Goal: Information Seeking & Learning: Learn about a topic

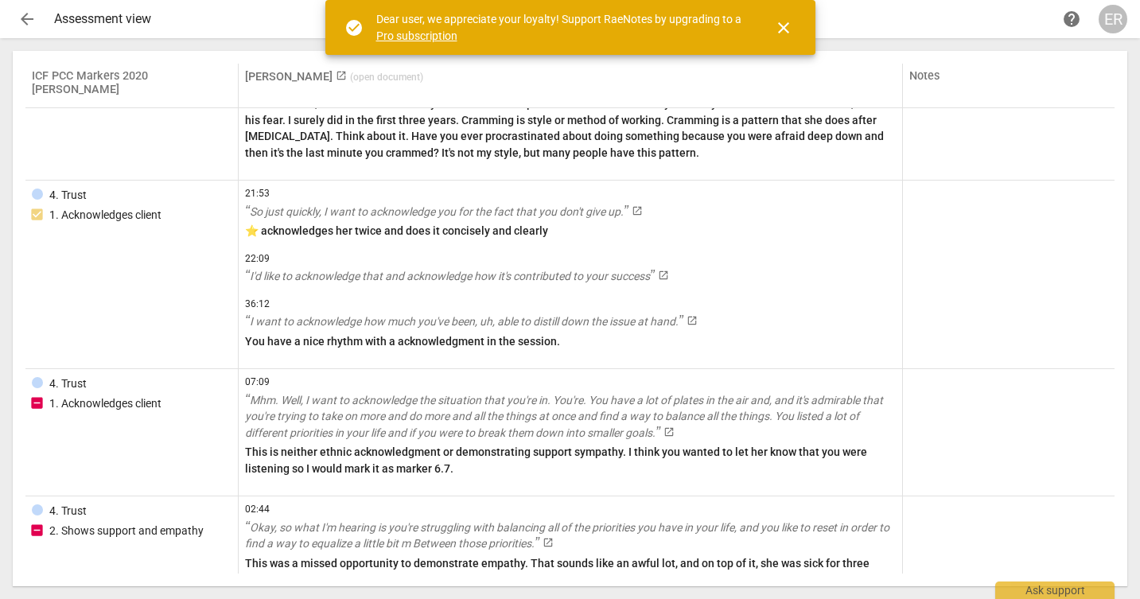
scroll to position [852, 0]
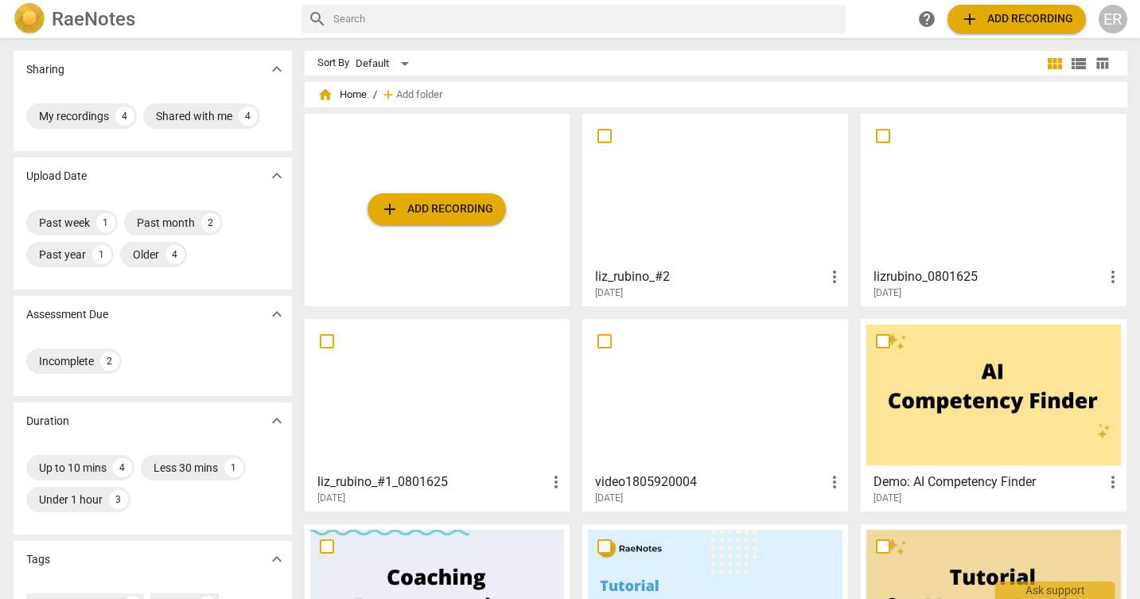
click at [650, 188] on div at bounding box center [715, 189] width 255 height 141
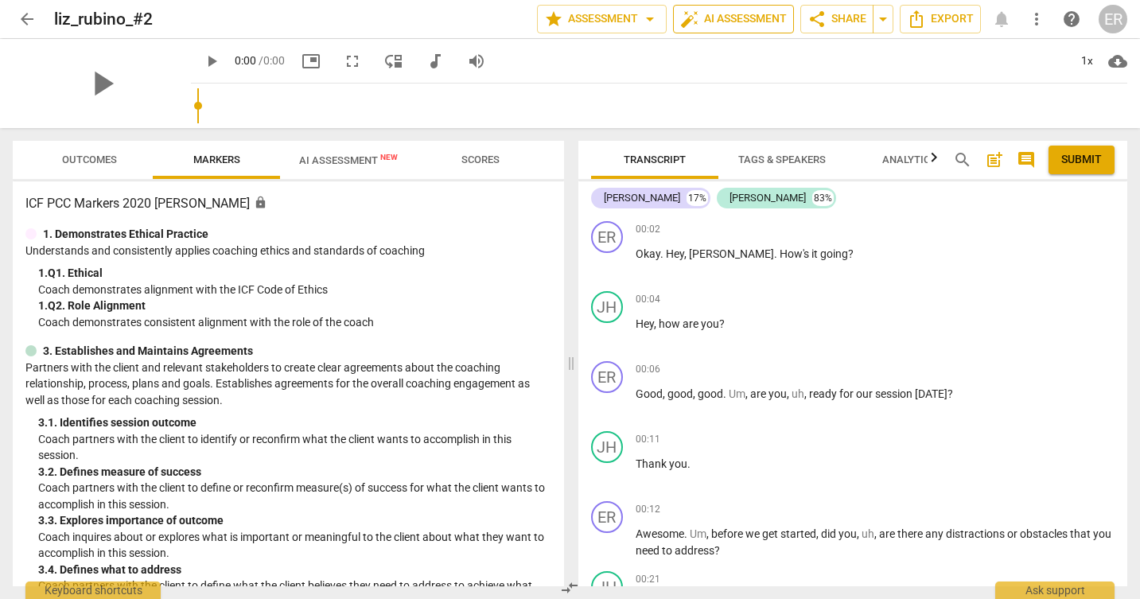
click at [736, 6] on button "auto_fix_high AI Assessment" at bounding box center [733, 19] width 121 height 29
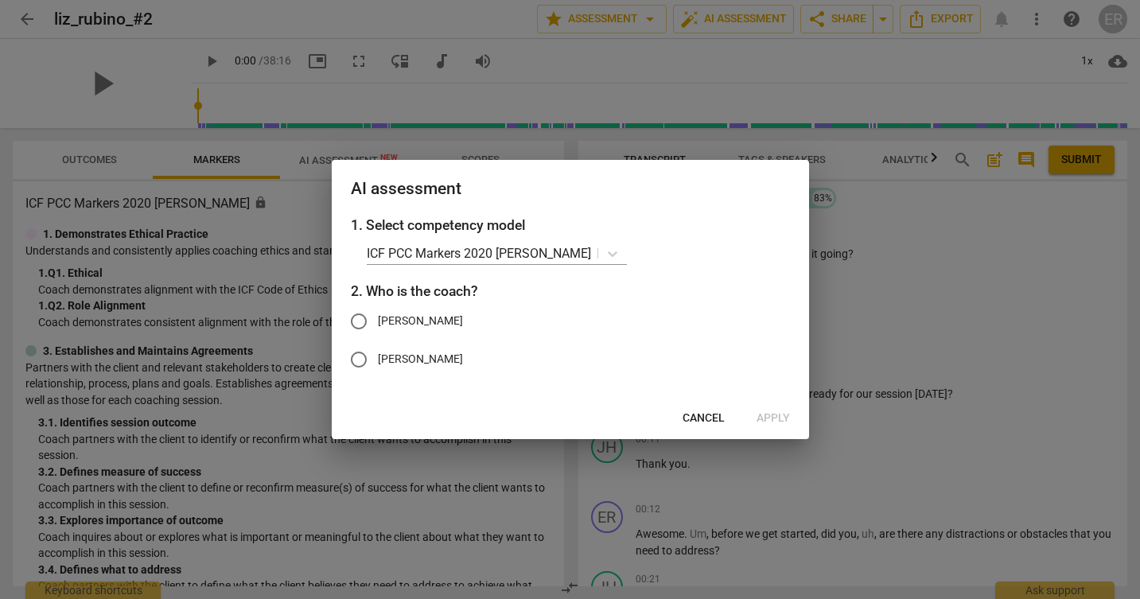
click at [434, 324] on span "[PERSON_NAME]" at bounding box center [420, 321] width 85 height 17
click at [378, 324] on input "[PERSON_NAME]" at bounding box center [359, 321] width 38 height 38
radio input "true"
click at [774, 414] on span "Apply" at bounding box center [773, 419] width 33 height 16
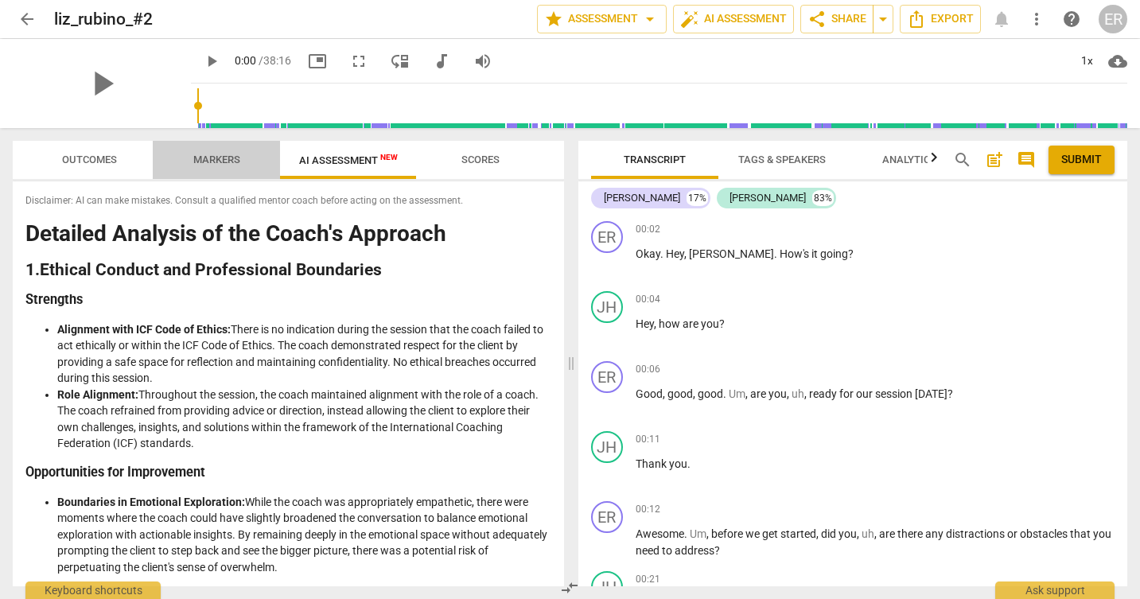
click at [241, 158] on span "Markers" at bounding box center [216, 160] width 85 height 21
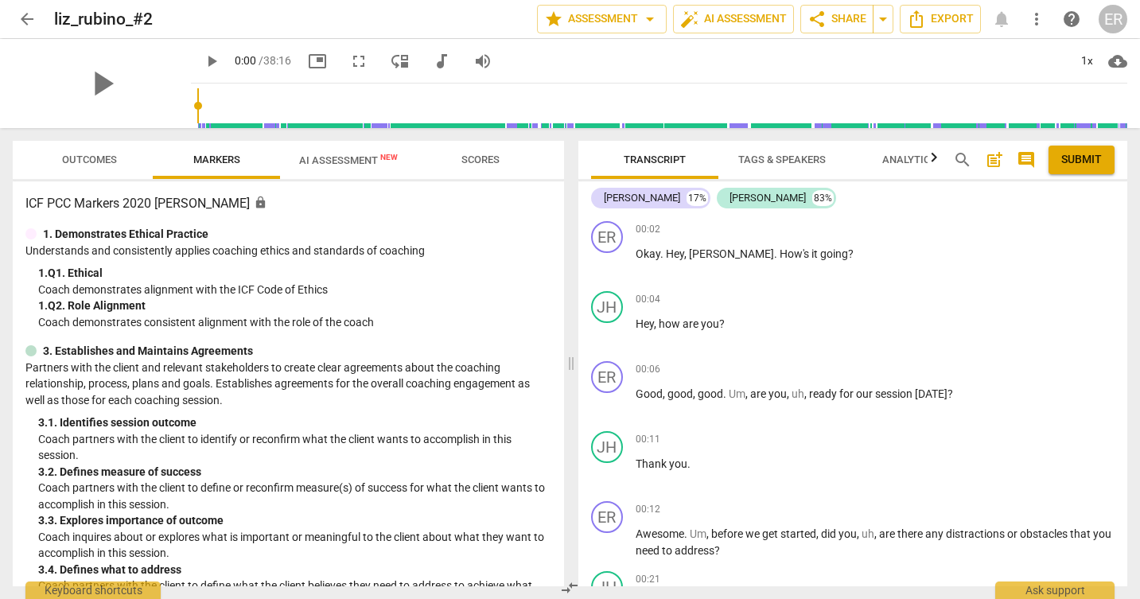
click at [76, 164] on span "Outcomes" at bounding box center [89, 160] width 55 height 12
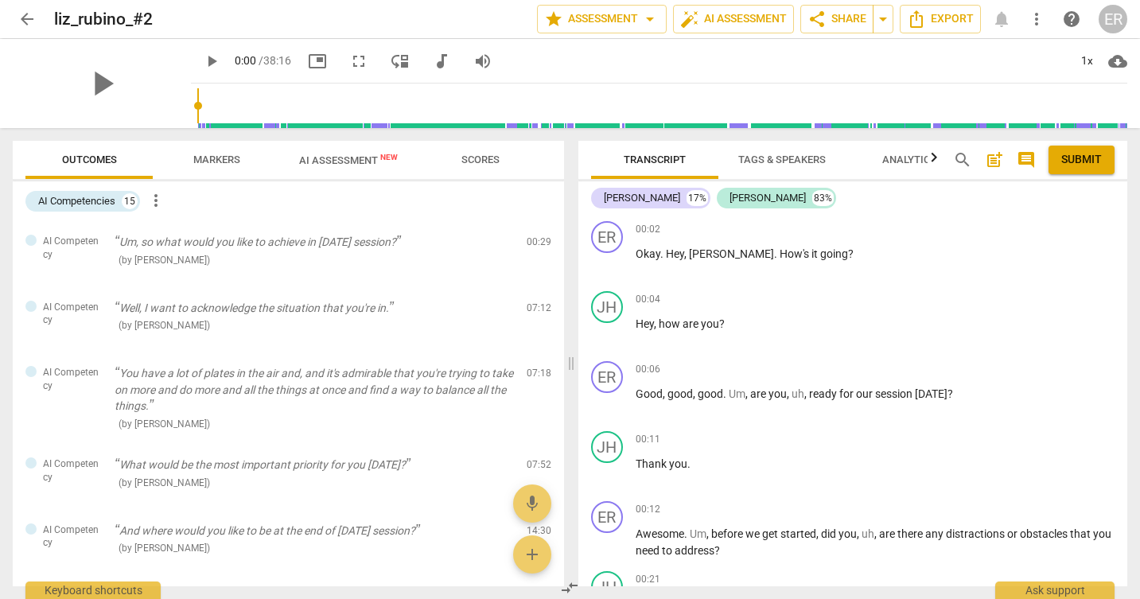
click at [369, 158] on span "AI Assessment New" at bounding box center [348, 160] width 99 height 12
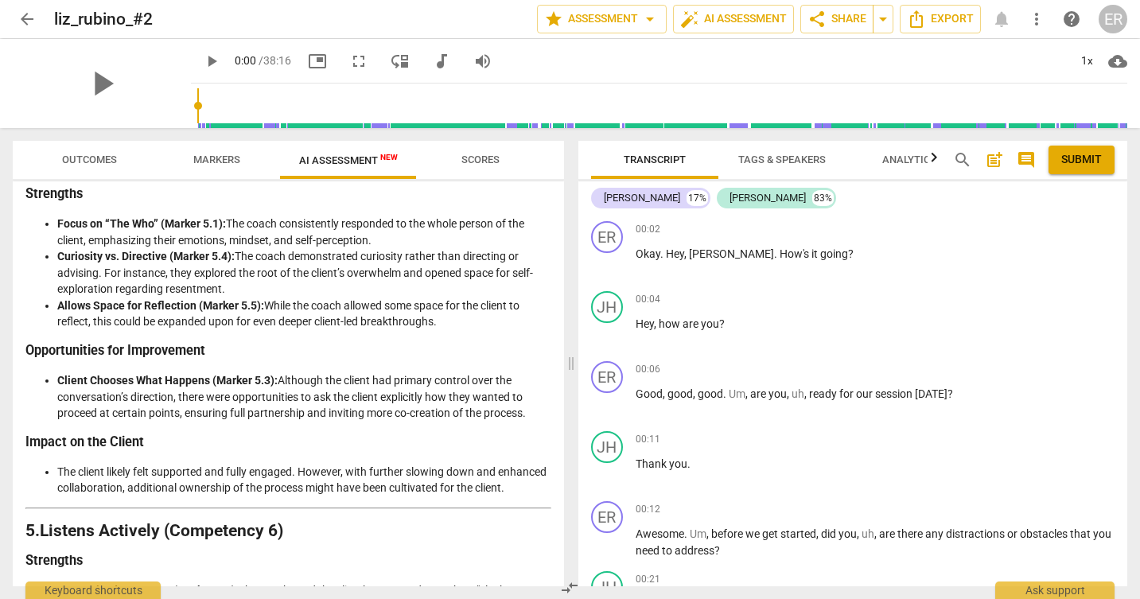
scroll to position [1425, 0]
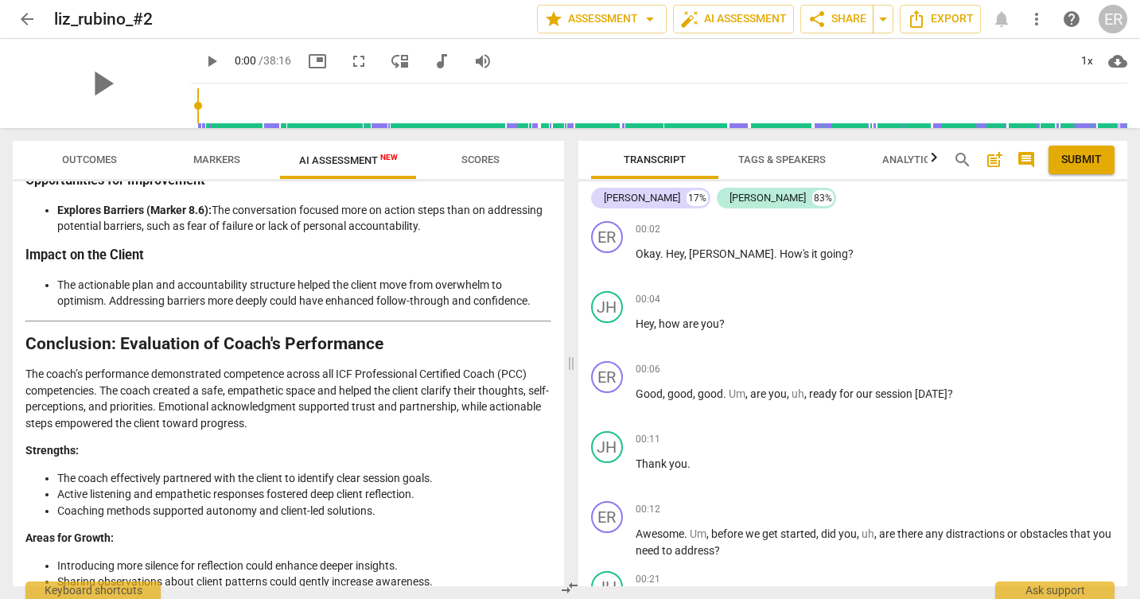
scroll to position [2846, 0]
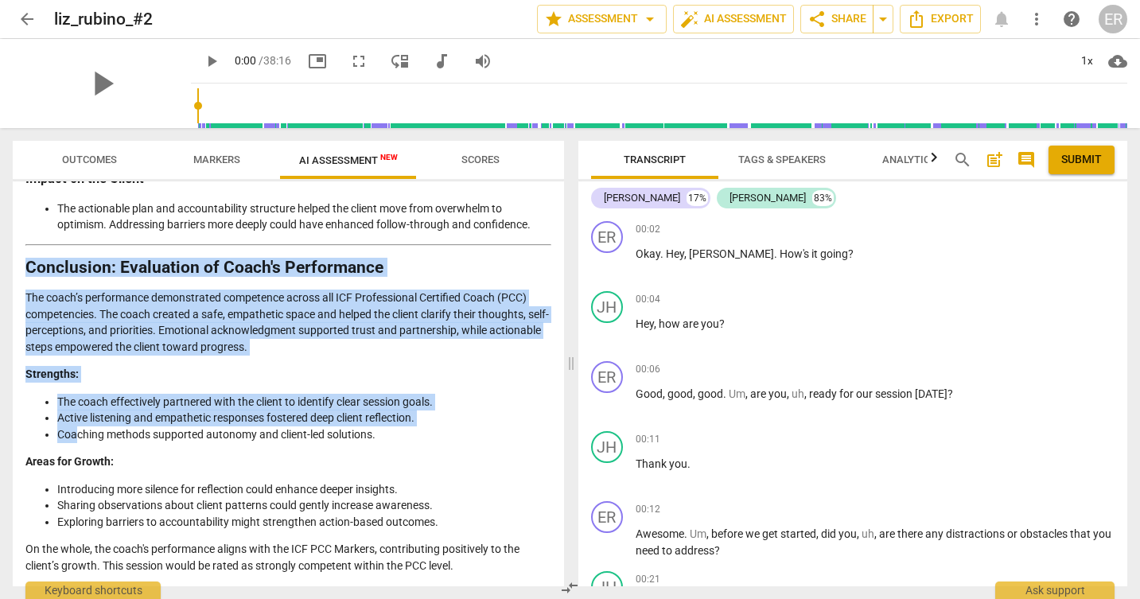
drag, startPoint x: 21, startPoint y: 255, endPoint x: 76, endPoint y: 429, distance: 182.0
click at [76, 429] on div "Disclaimer: AI can make mistakes. Consult a qualified mentor coach before actin…" at bounding box center [289, 383] width 552 height 405
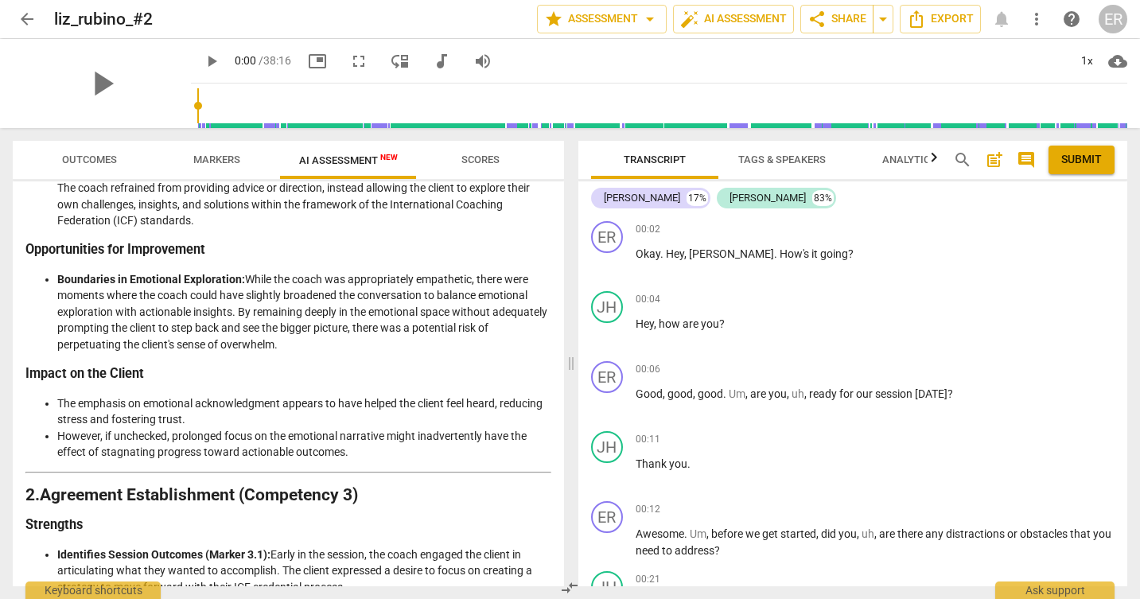
scroll to position [0, 0]
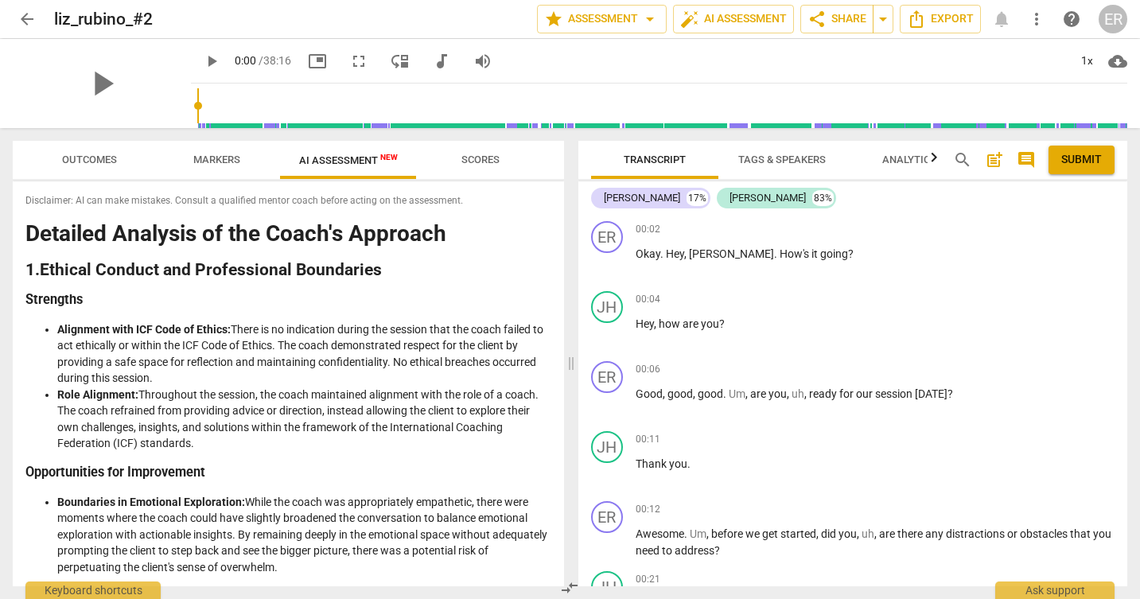
click at [29, 23] on span "arrow_back" at bounding box center [27, 19] width 19 height 19
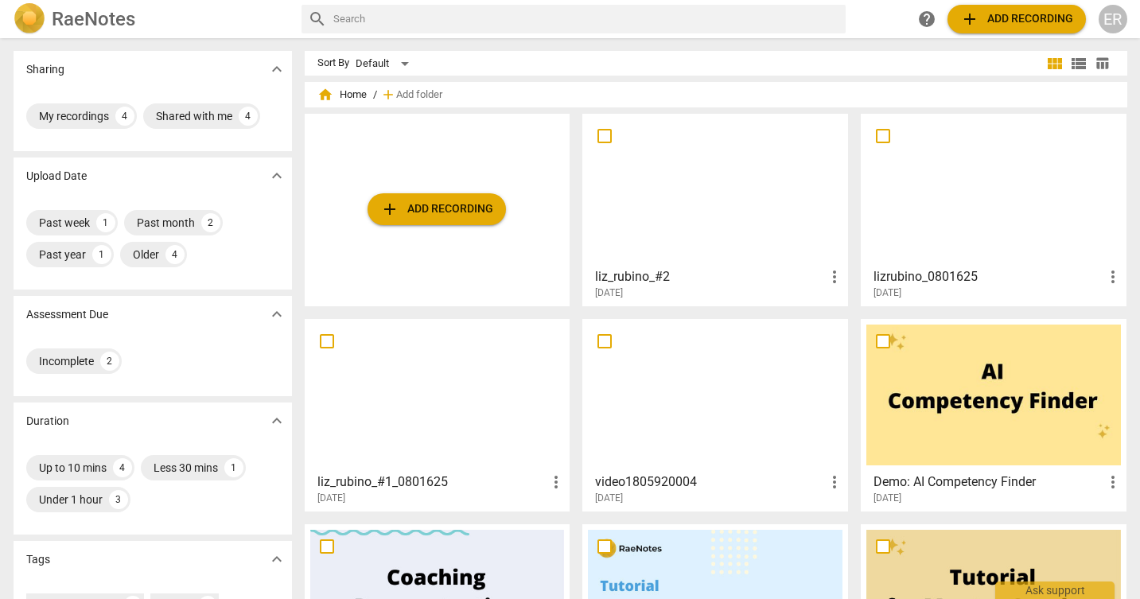
click at [401, 401] on div at bounding box center [437, 395] width 255 height 141
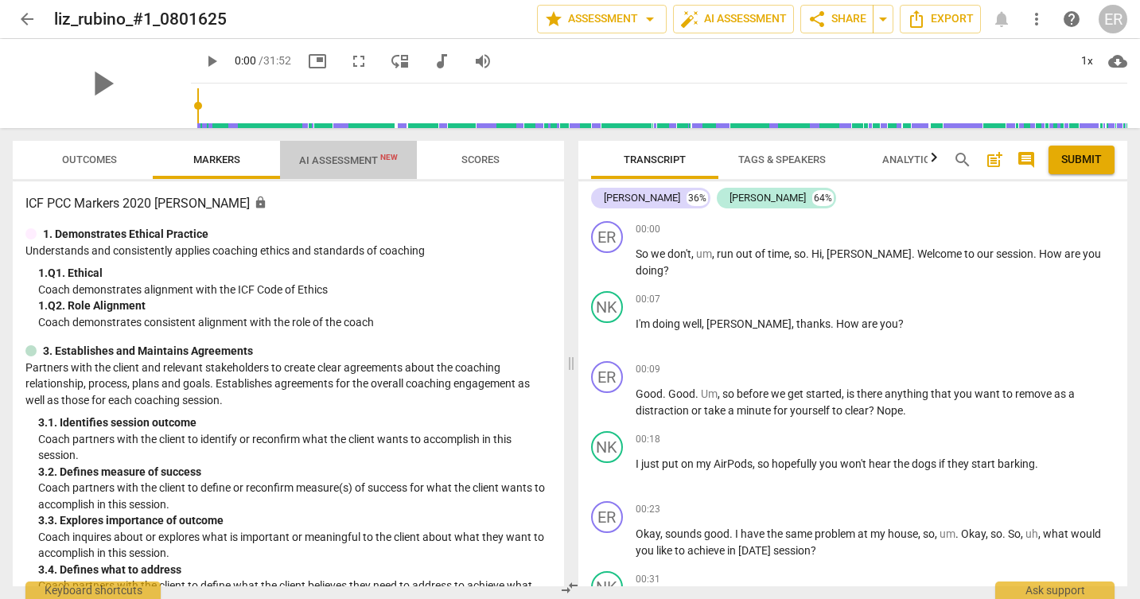
click at [346, 158] on span "AI Assessment New" at bounding box center [348, 160] width 99 height 12
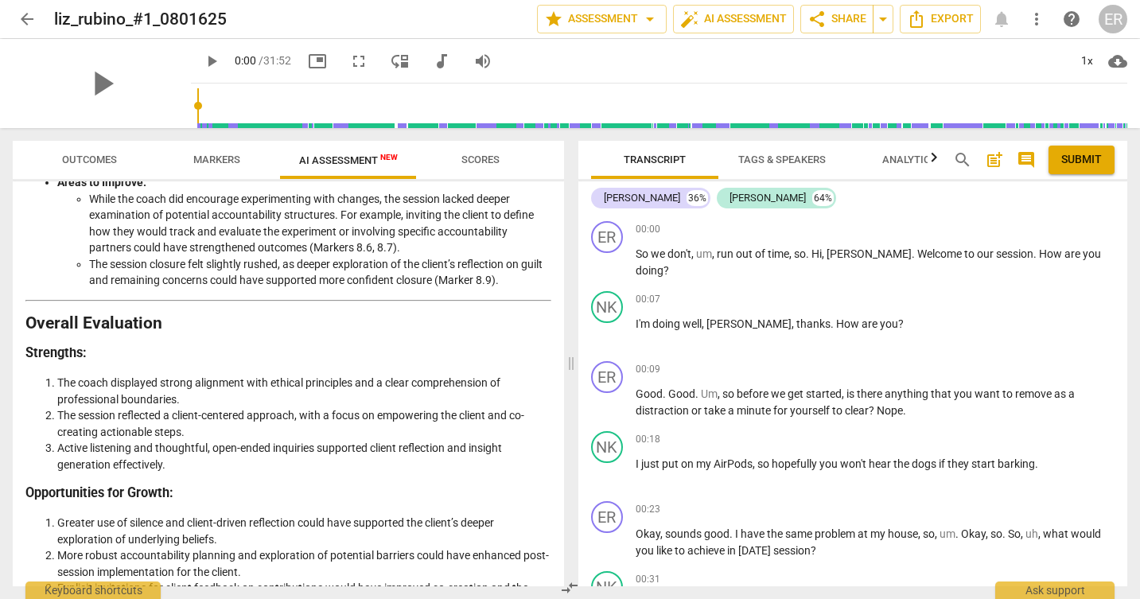
scroll to position [2750, 0]
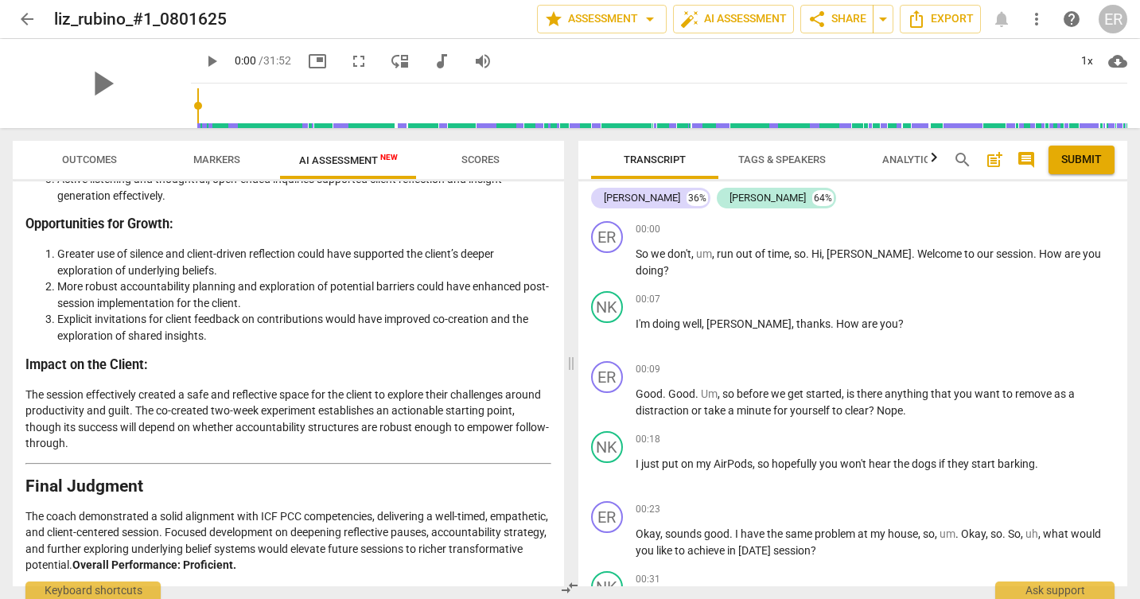
click at [276, 335] on li "Explicit invitations for client feedback on contributions would have improved c…" at bounding box center [304, 327] width 494 height 33
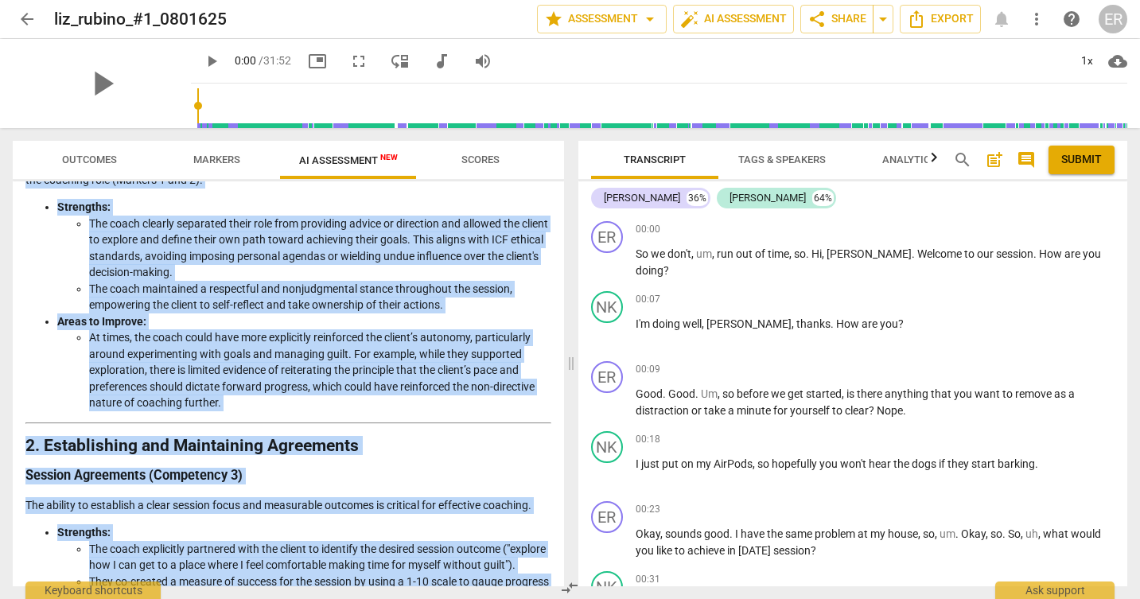
scroll to position [0, 0]
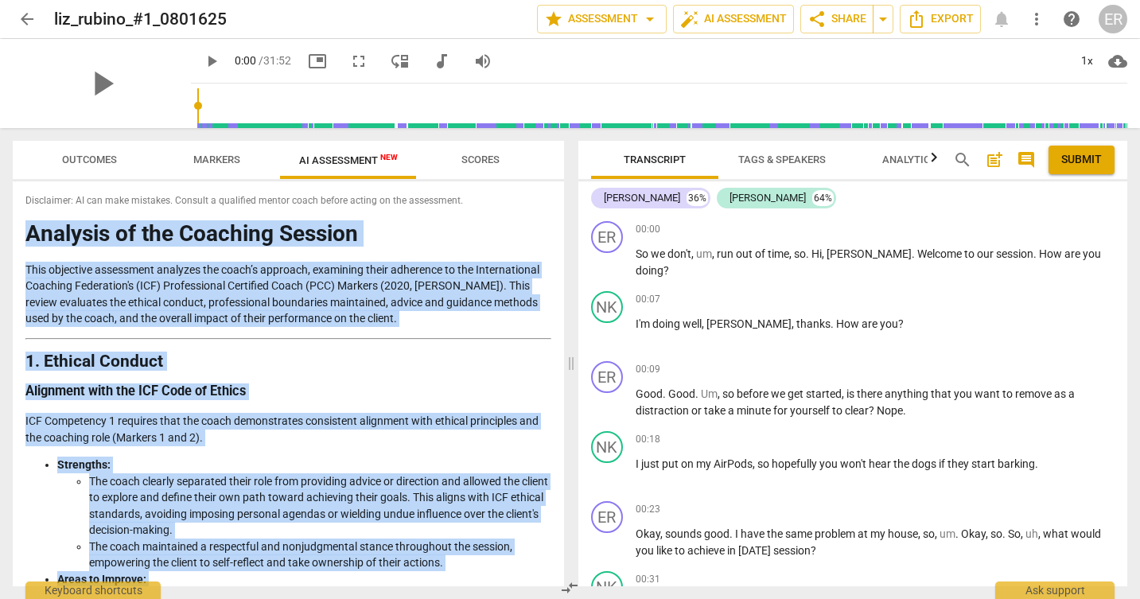
drag, startPoint x: 353, startPoint y: 571, endPoint x: 25, endPoint y: 245, distance: 461.5
copy div "Loremips do sit Ametcons Adipisc Elit seddoeius temporinci utlabore etd magna’a…"
click at [27, 19] on span "arrow_back" at bounding box center [27, 19] width 19 height 19
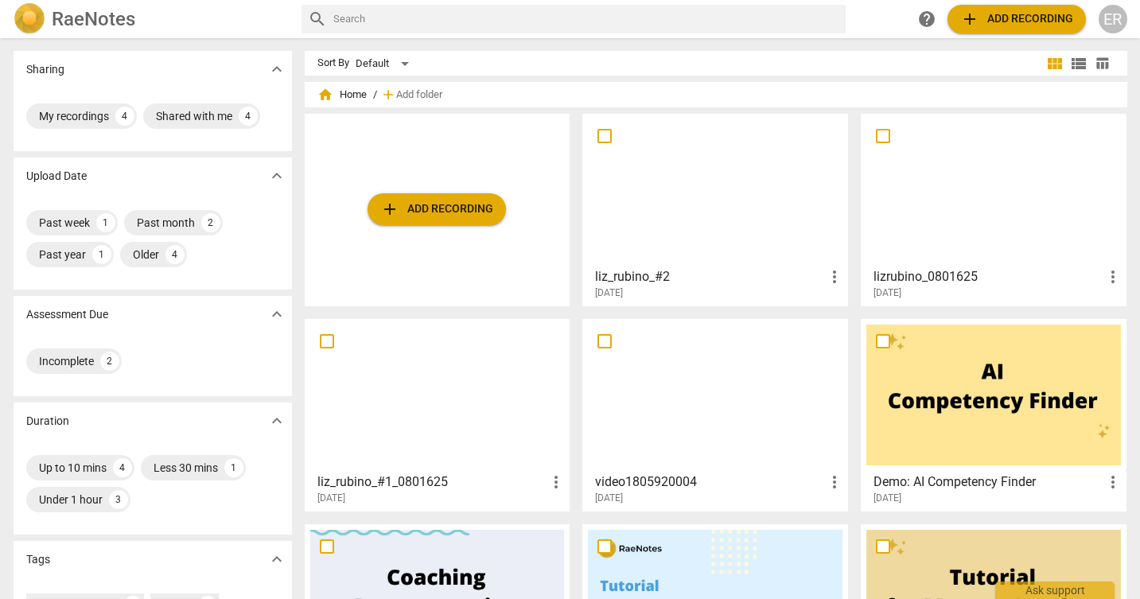
click at [753, 173] on div at bounding box center [715, 189] width 255 height 141
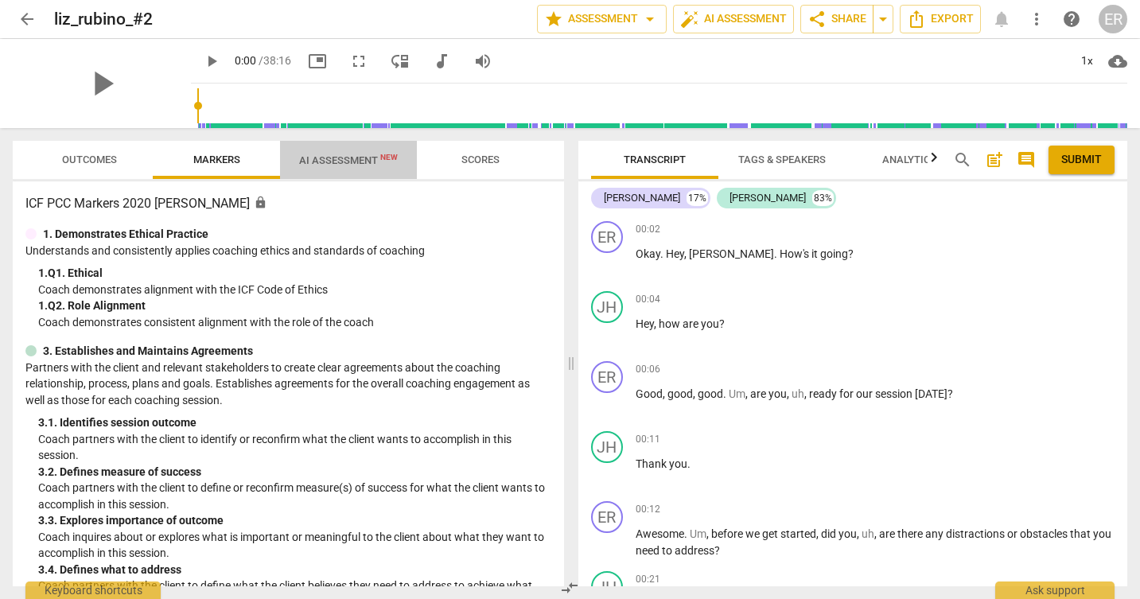
click at [352, 154] on span "AI Assessment New" at bounding box center [348, 160] width 99 height 12
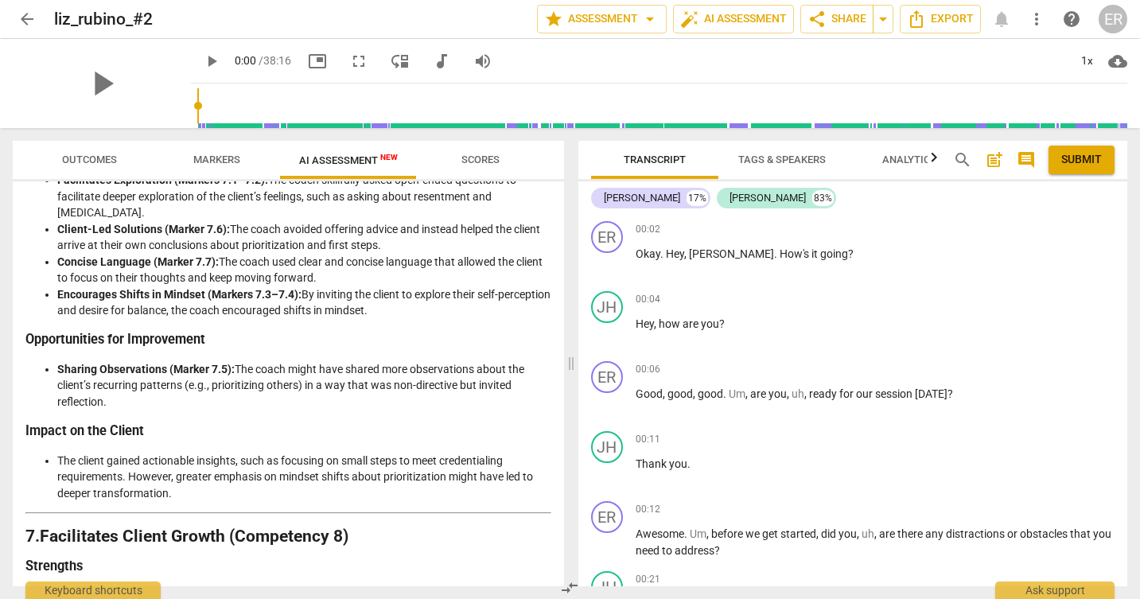
scroll to position [2846, 0]
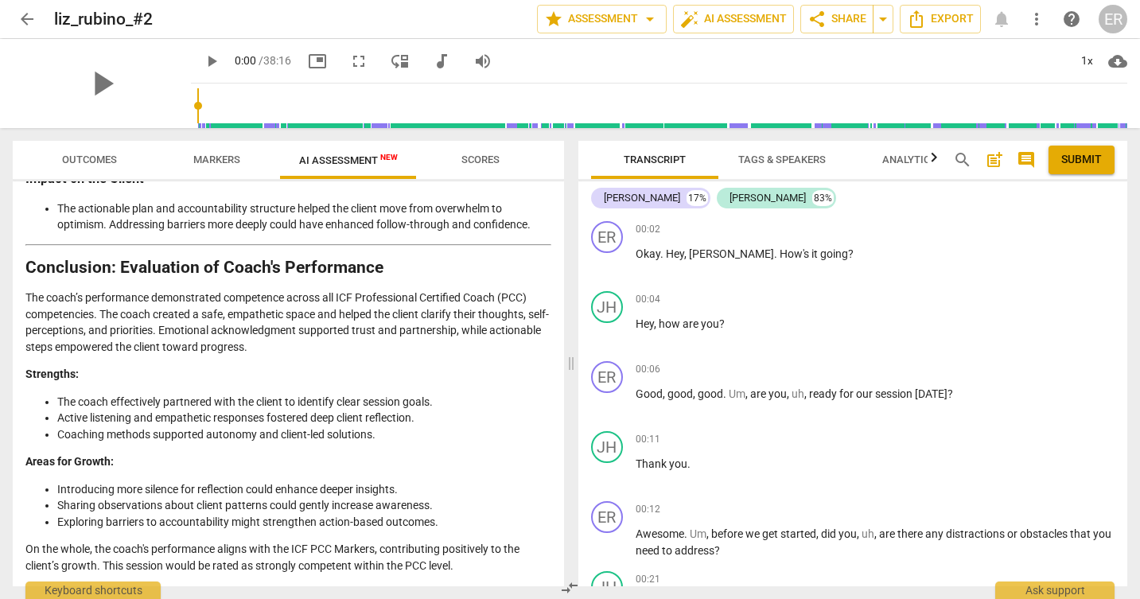
click at [345, 159] on span "AI Assessment New" at bounding box center [348, 160] width 99 height 12
click at [731, 17] on span "auto_fix_high AI Assessment" at bounding box center [733, 19] width 107 height 19
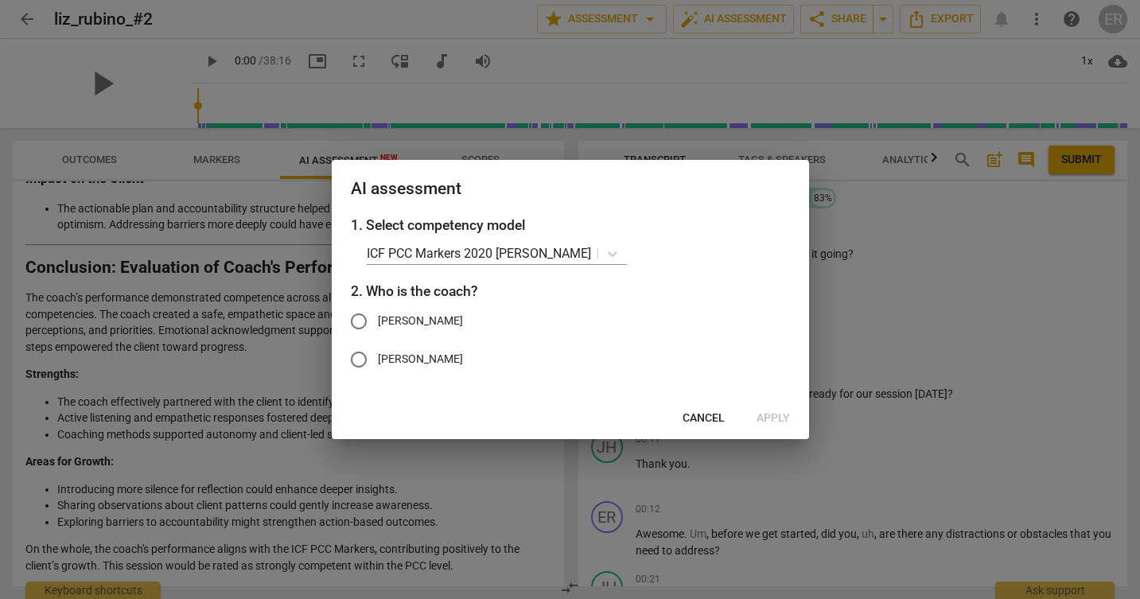
click at [439, 319] on span "[PERSON_NAME]" at bounding box center [420, 321] width 85 height 17
click at [378, 319] on input "[PERSON_NAME]" at bounding box center [359, 321] width 38 height 38
radio input "true"
click at [773, 415] on span "Apply" at bounding box center [773, 419] width 33 height 16
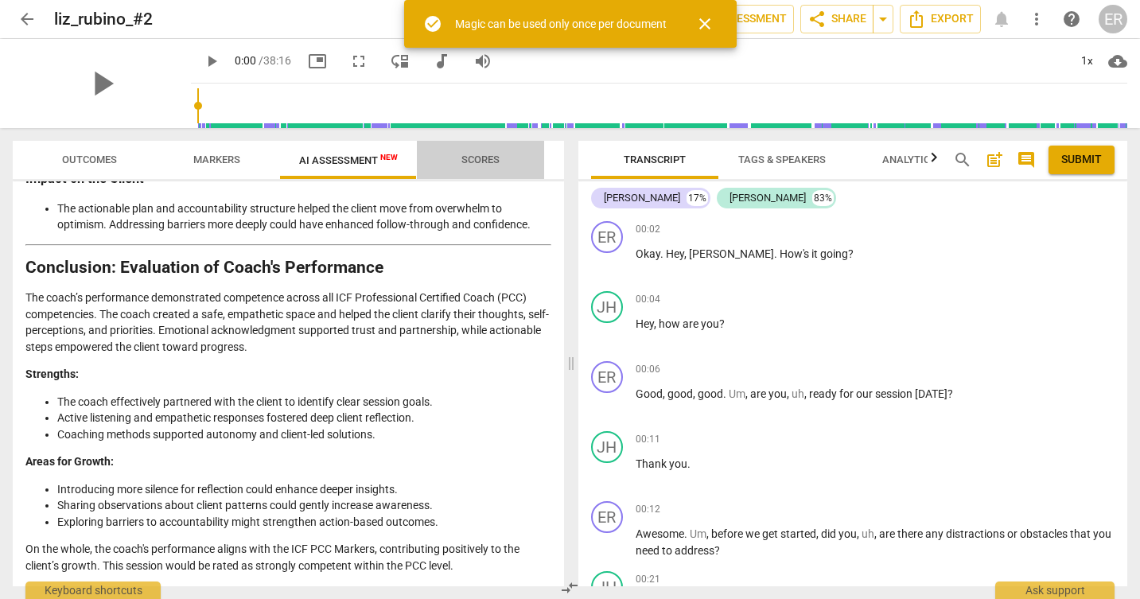
click at [461, 152] on span "Scores" at bounding box center [481, 160] width 76 height 21
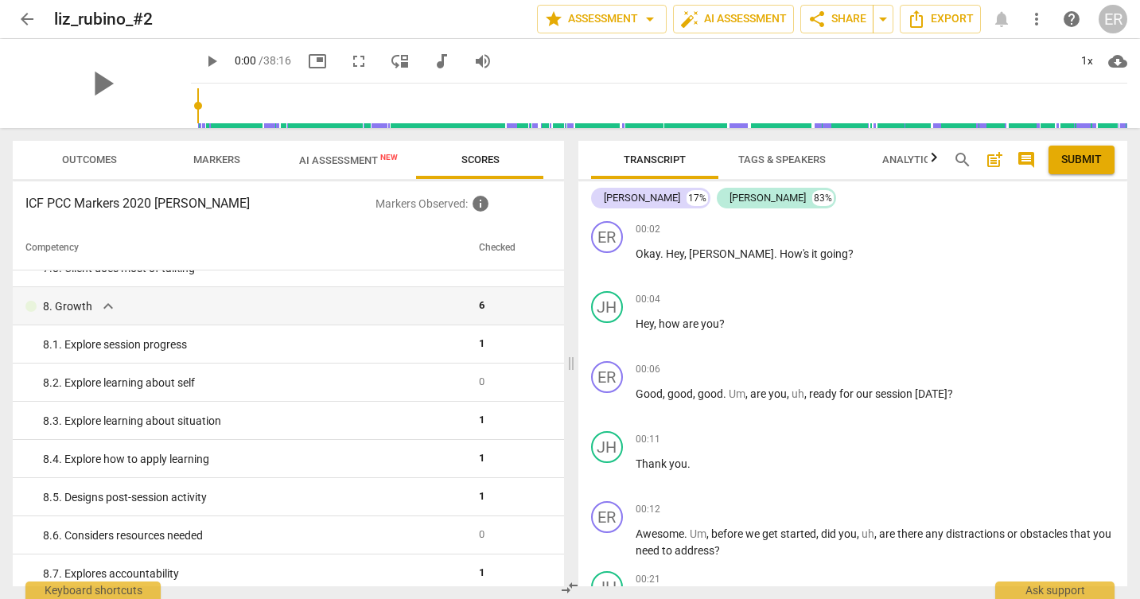
scroll to position [1414, 0]
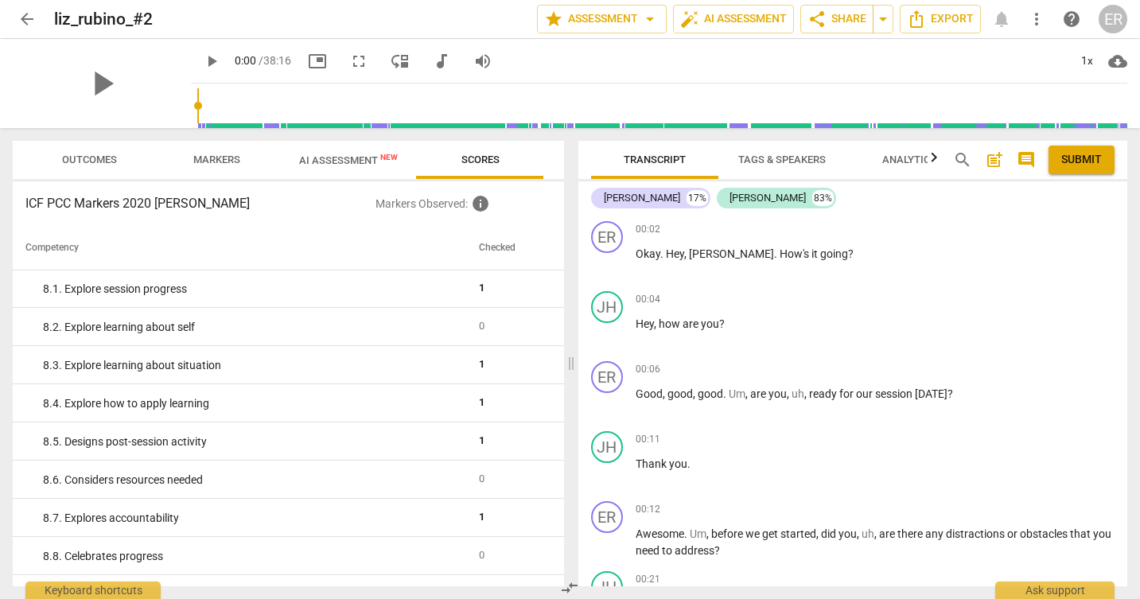
click at [355, 170] on span "AI Assessment New" at bounding box center [348, 160] width 137 height 24
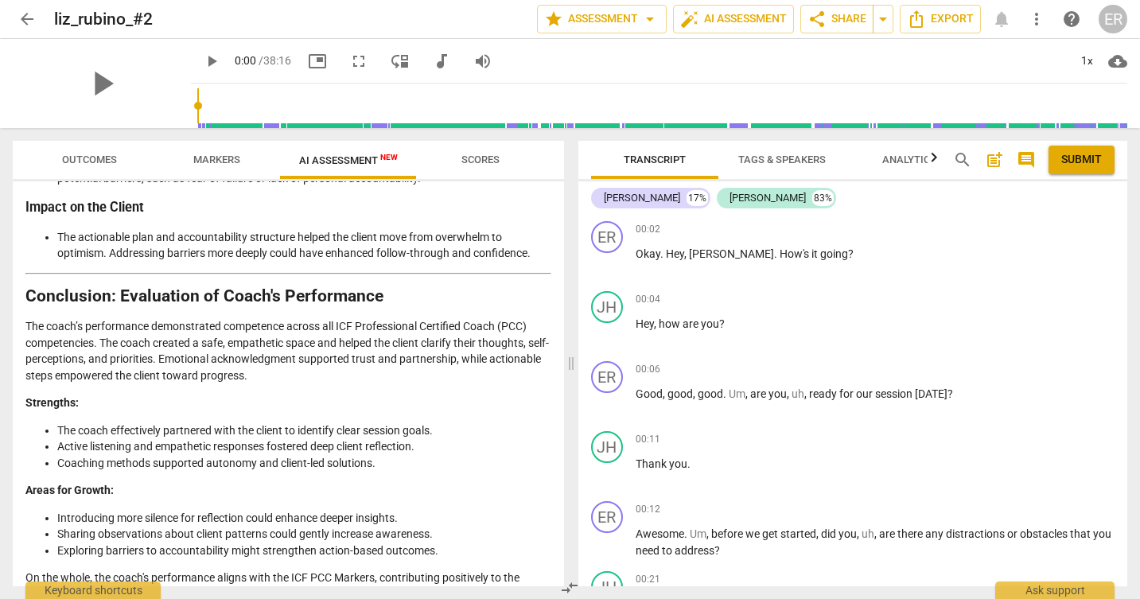
scroll to position [2846, 0]
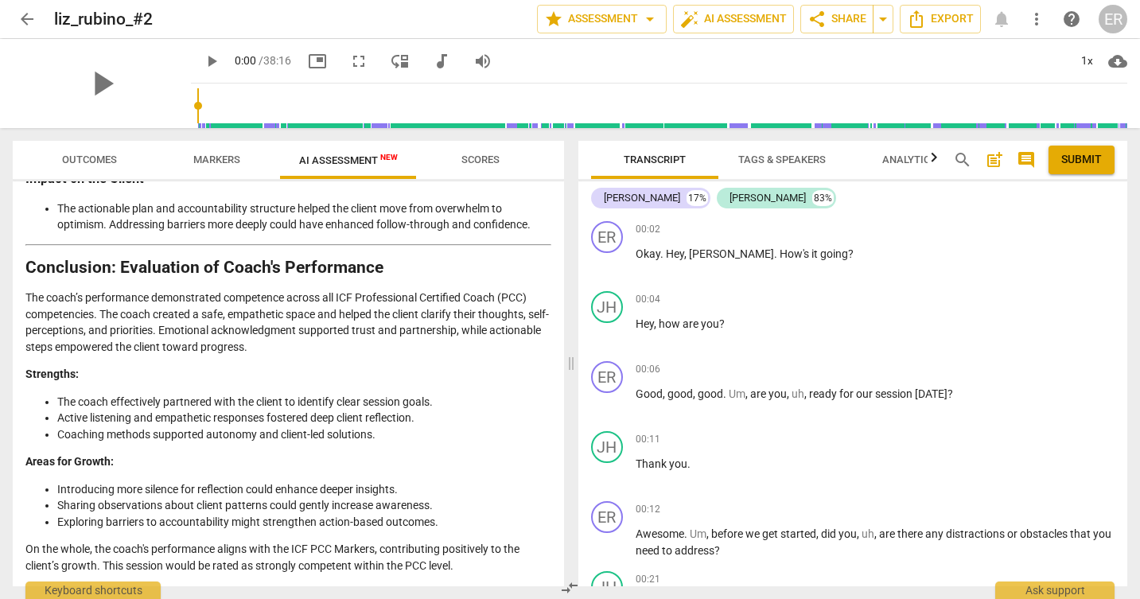
click at [223, 151] on span "Markers" at bounding box center [216, 160] width 85 height 21
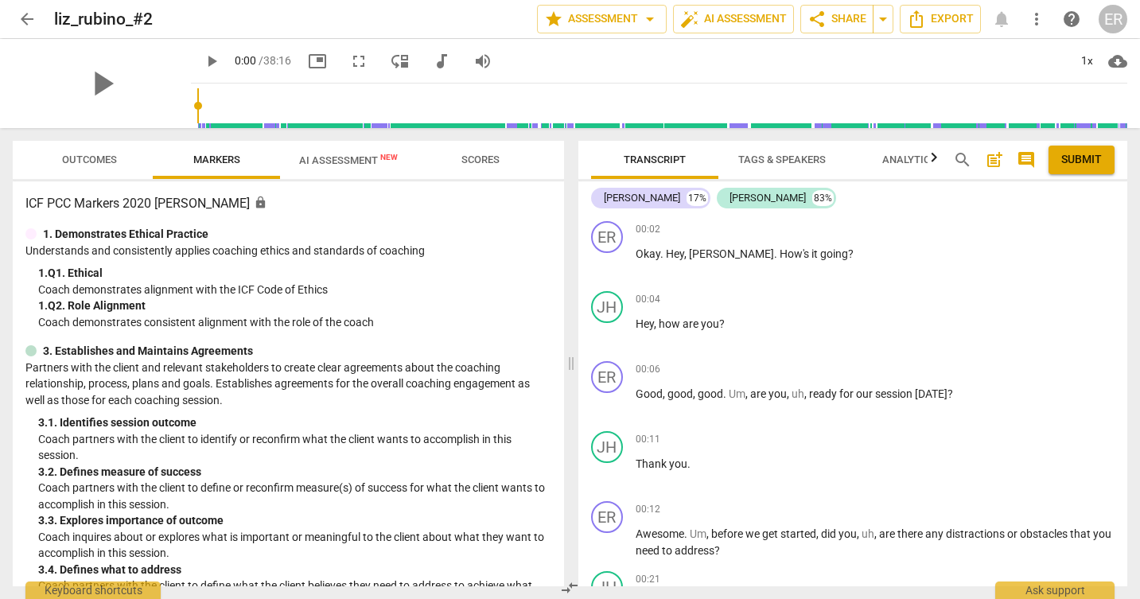
click at [103, 150] on span "Outcomes" at bounding box center [89, 160] width 93 height 21
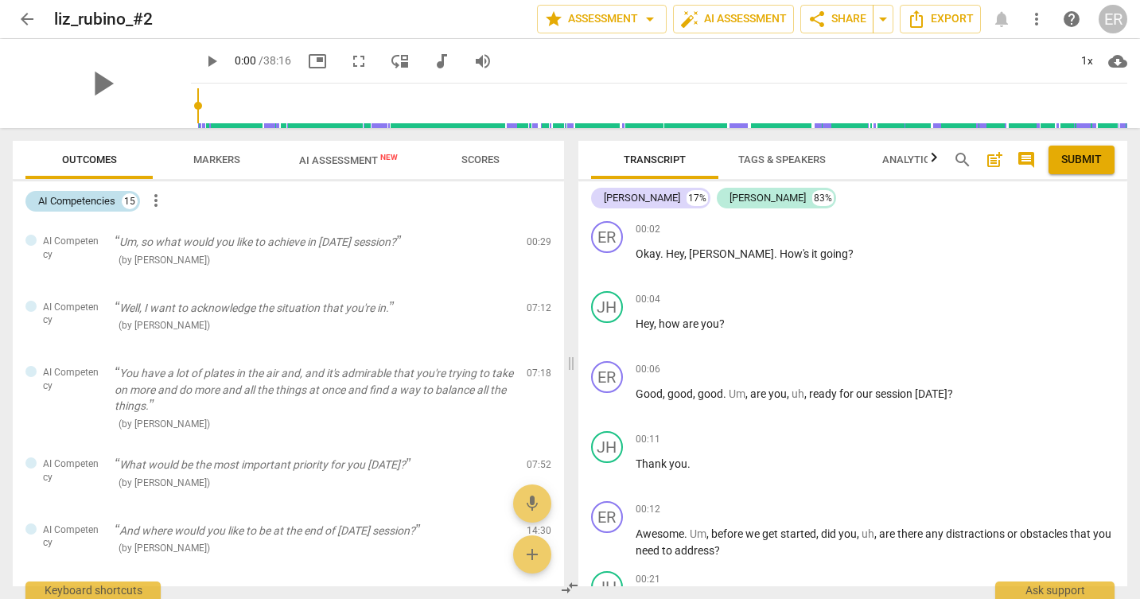
click at [84, 202] on div "AI Competencies" at bounding box center [76, 201] width 77 height 16
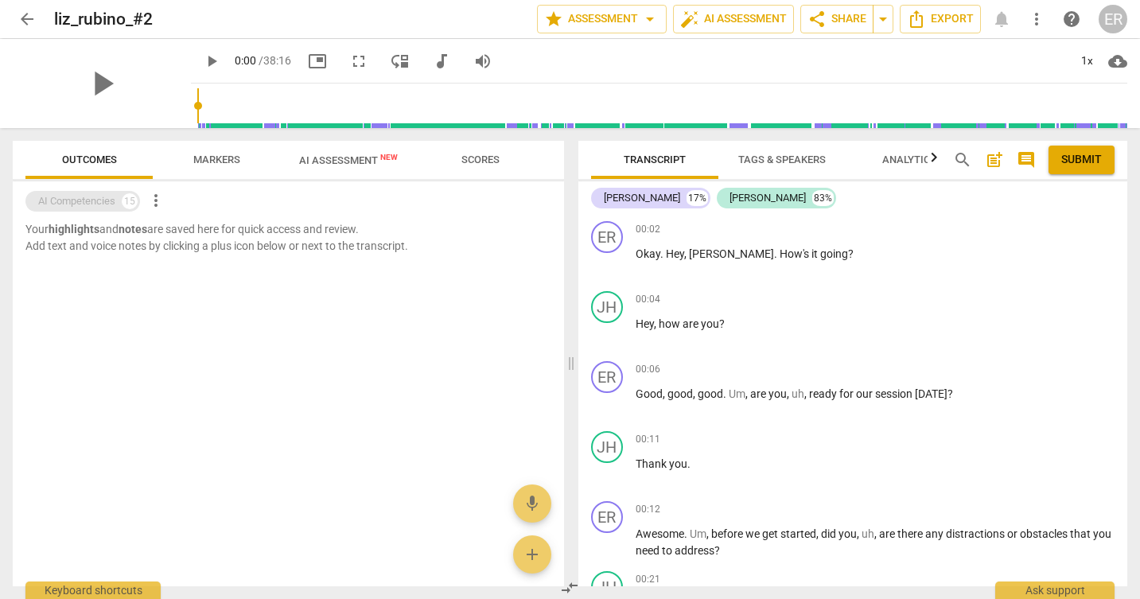
click at [84, 202] on div "AI Competencies" at bounding box center [76, 201] width 77 height 16
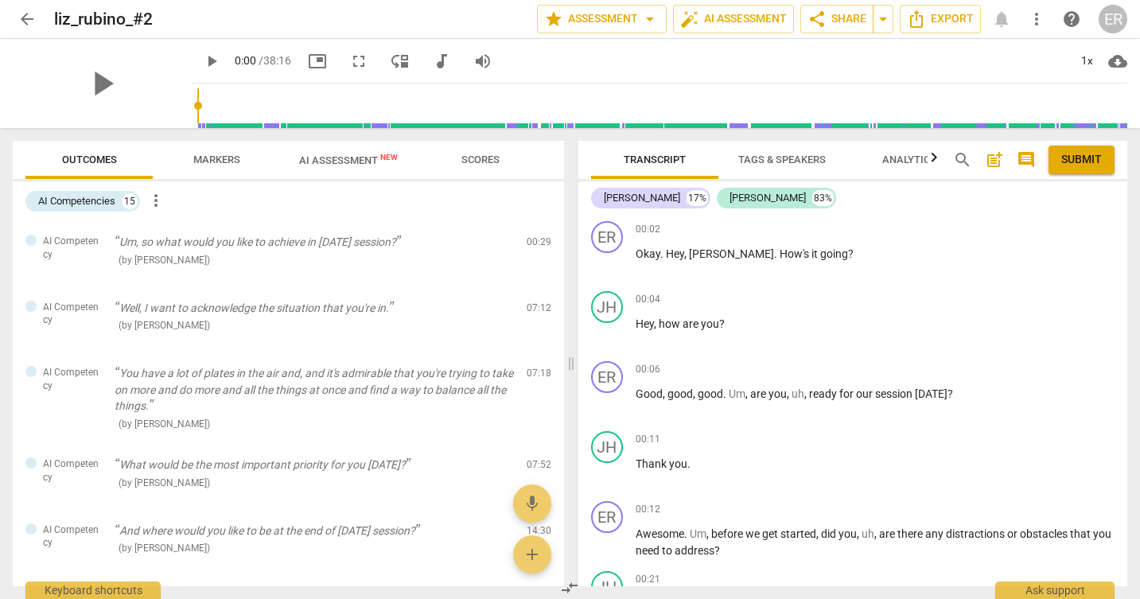
click at [159, 197] on span "more_vert" at bounding box center [155, 200] width 19 height 19
click at [107, 201] on div at bounding box center [570, 299] width 1140 height 599
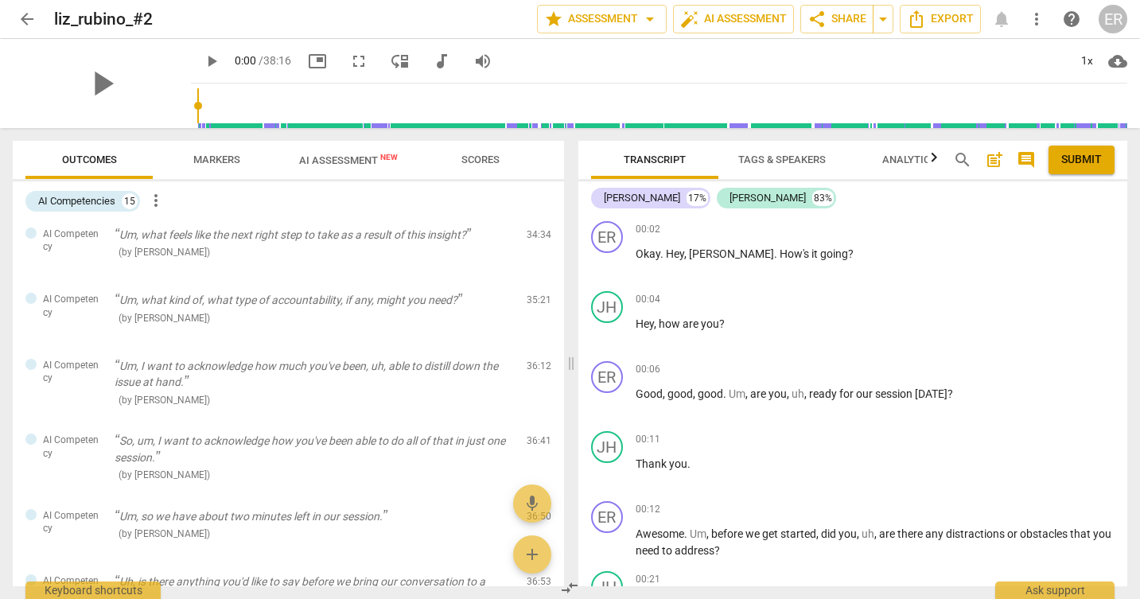
scroll to position [763, 0]
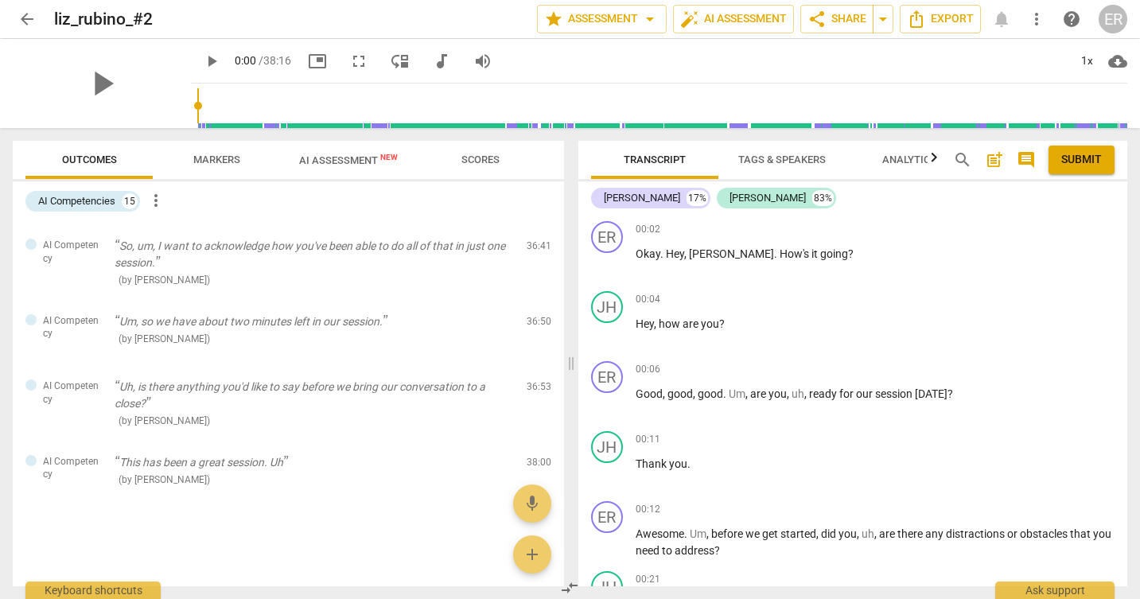
click at [346, 174] on button "AI Assessment New" at bounding box center [348, 160] width 137 height 38
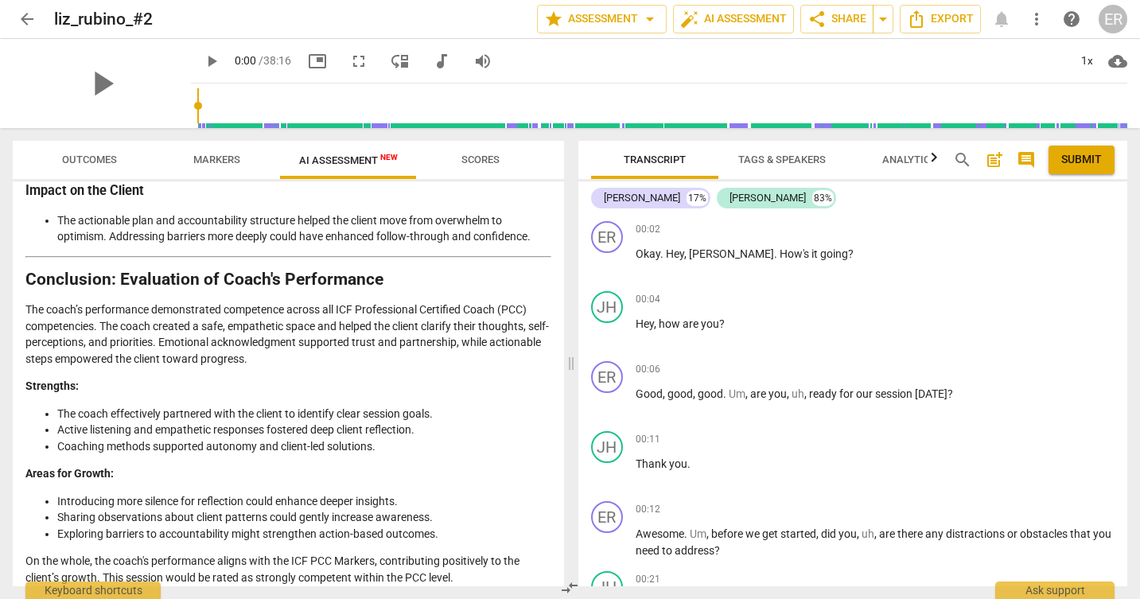
scroll to position [2846, 0]
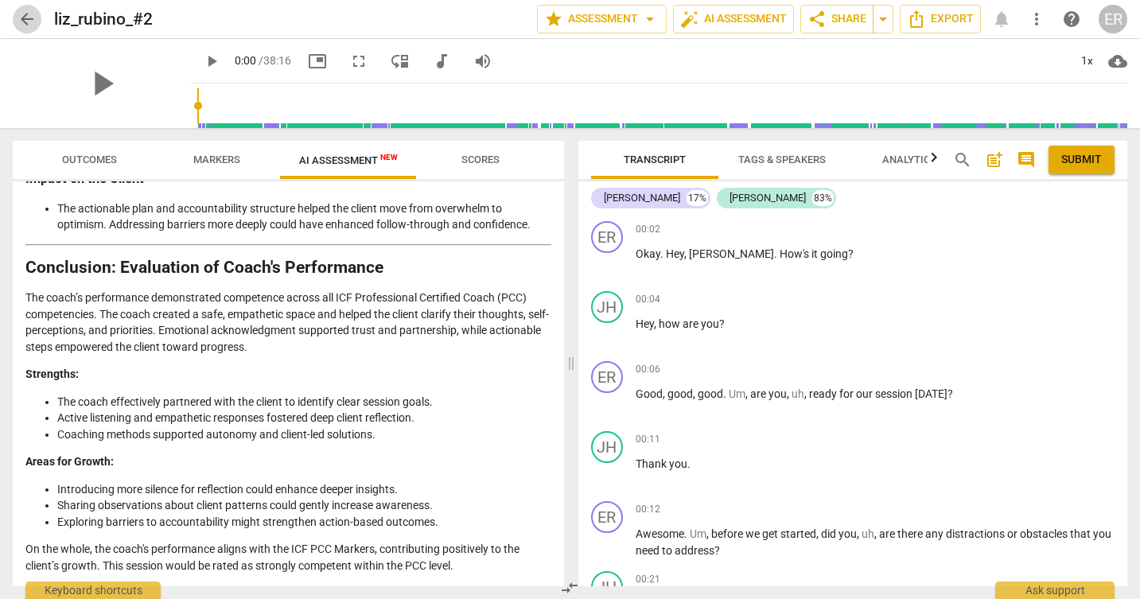
click at [23, 16] on span "arrow_back" at bounding box center [27, 19] width 19 height 19
